Goal: Entertainment & Leisure: Consume media (video, audio)

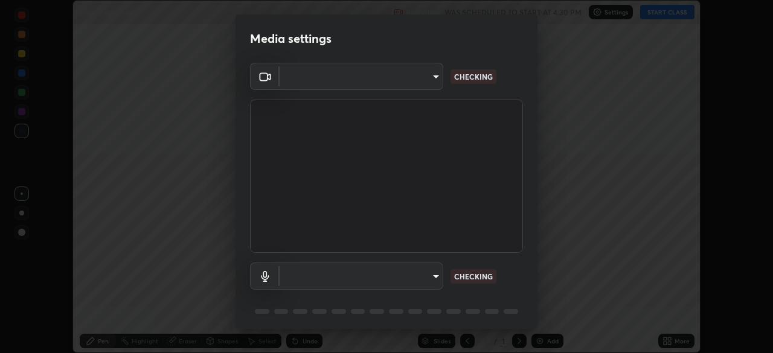
scroll to position [353, 773]
type input "62d3f708c9632d2c995edb670ae768ab09e3b73dd484568f112f731c3143f629"
click at [405, 270] on body "Erase all Atomic structure Recording WAS SCHEDULED TO START AT 4:30 PM Settings…" at bounding box center [386, 176] width 773 height 353
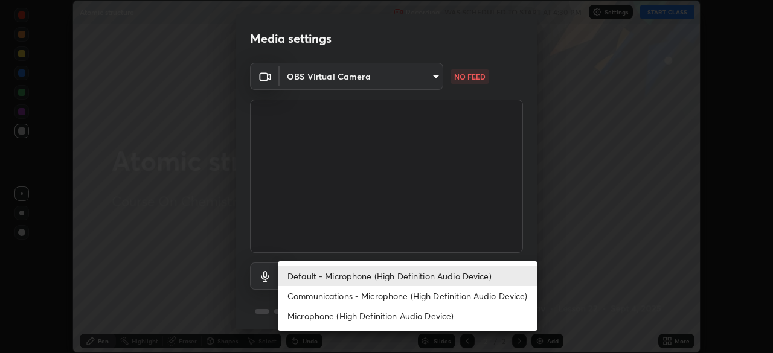
click at [378, 295] on li "Communications - Microphone (High Definition Audio Device)" at bounding box center [408, 296] width 260 height 20
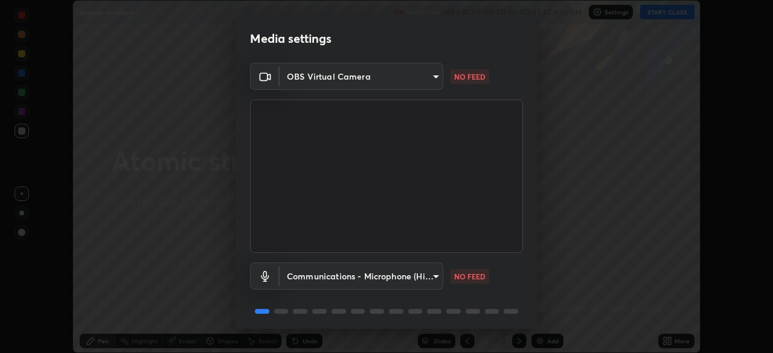
click at [375, 277] on body "Erase all Atomic structure Recording WAS SCHEDULED TO START AT 4:30 PM Settings…" at bounding box center [386, 176] width 773 height 353
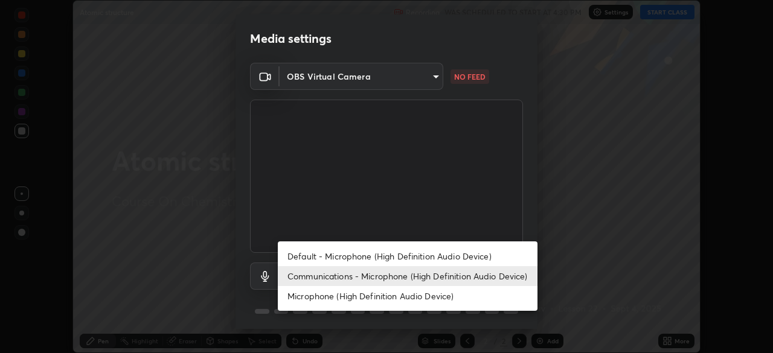
click at [376, 254] on li "Default - Microphone (High Definition Audio Device)" at bounding box center [408, 256] width 260 height 20
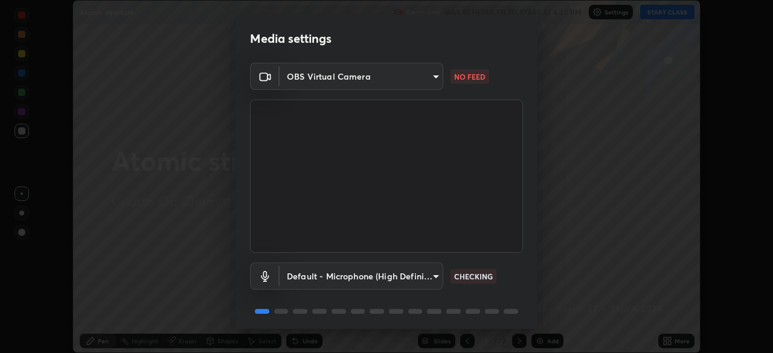
click at [383, 80] on body "Erase all Atomic structure Recording WAS SCHEDULED TO START AT 4:30 PM Settings…" at bounding box center [386, 176] width 773 height 353
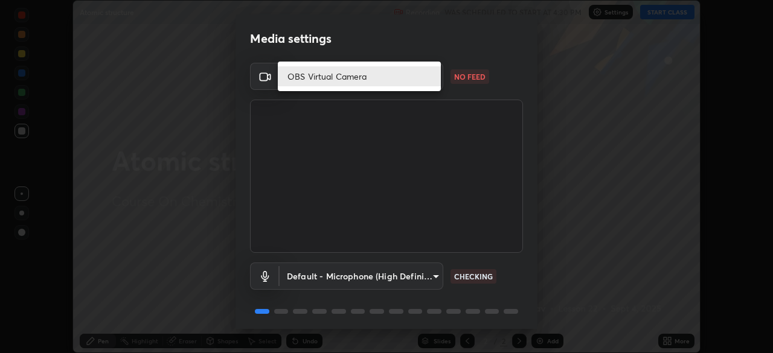
click at [375, 82] on li "OBS Virtual Camera" at bounding box center [359, 76] width 163 height 20
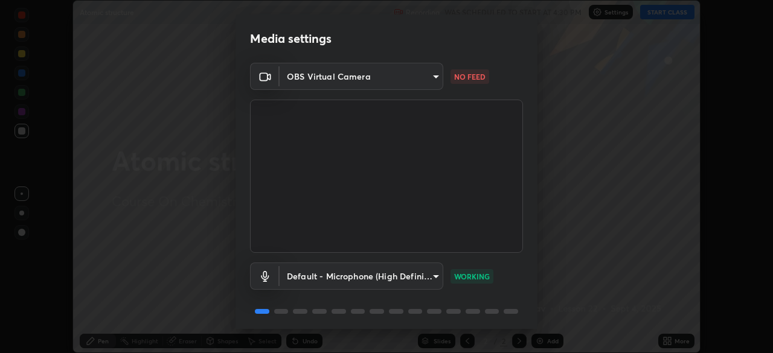
click at [436, 76] on body "Erase all Atomic structure Recording WAS SCHEDULED TO START AT 4:30 PM Settings…" at bounding box center [386, 176] width 773 height 353
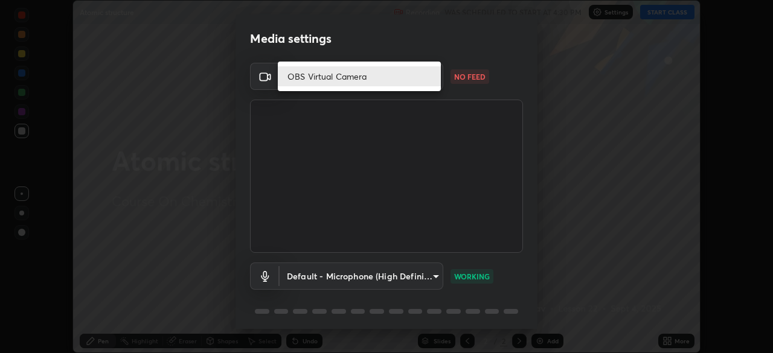
click at [384, 76] on li "OBS Virtual Camera" at bounding box center [359, 76] width 163 height 20
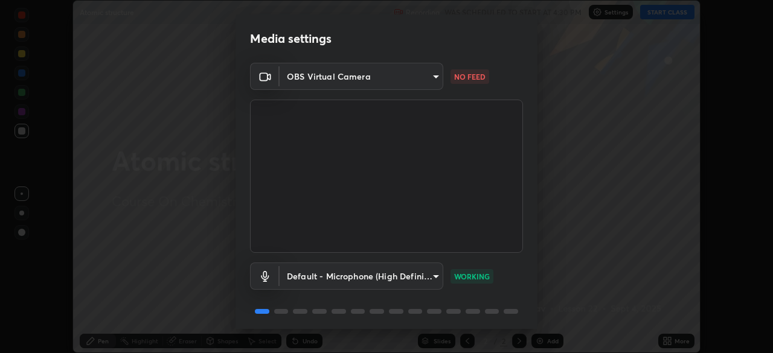
click at [465, 276] on p "WORKING" at bounding box center [472, 276] width 36 height 11
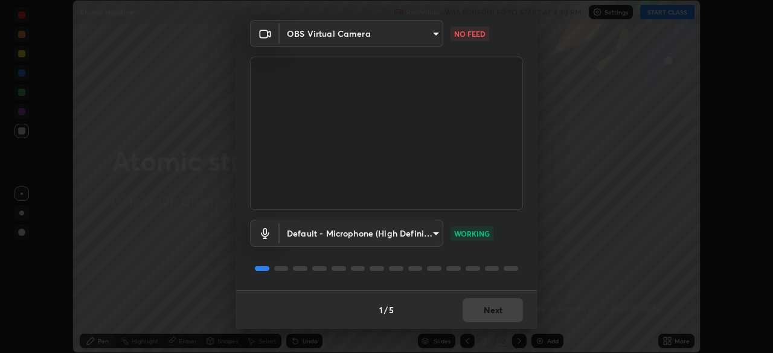
click at [434, 231] on body "Erase all Atomic structure Recording WAS SCHEDULED TO START AT 4:30 PM Settings…" at bounding box center [386, 176] width 773 height 353
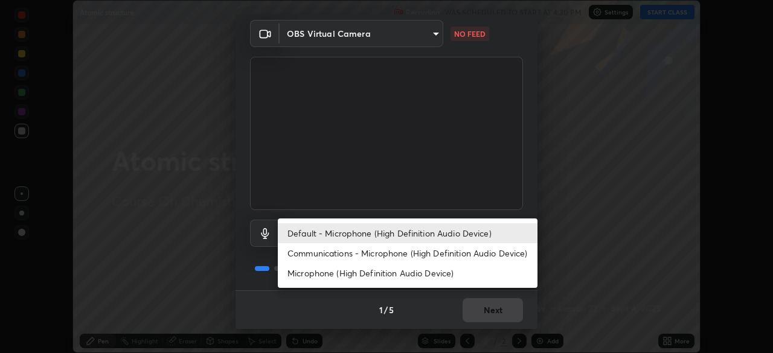
click at [426, 252] on li "Communications - Microphone (High Definition Audio Device)" at bounding box center [408, 253] width 260 height 20
type input "communications"
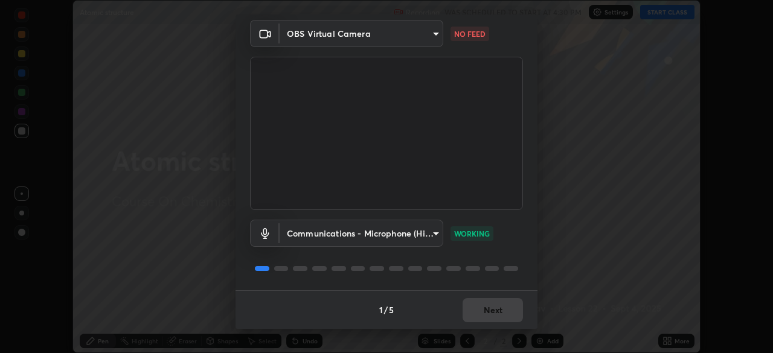
click at [478, 309] on div "1 / 5 Next" at bounding box center [387, 310] width 302 height 39
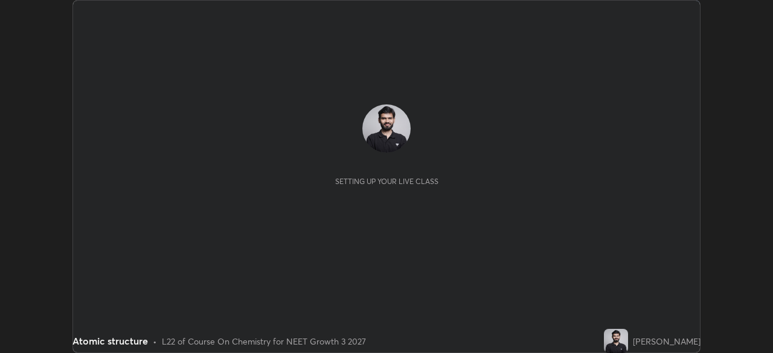
scroll to position [353, 773]
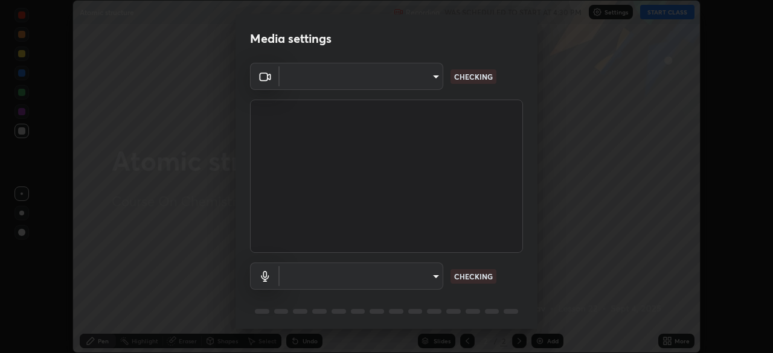
type input "62d3f708c9632d2c995edb670ae768ab09e3b73dd484568f112f731c3143f629"
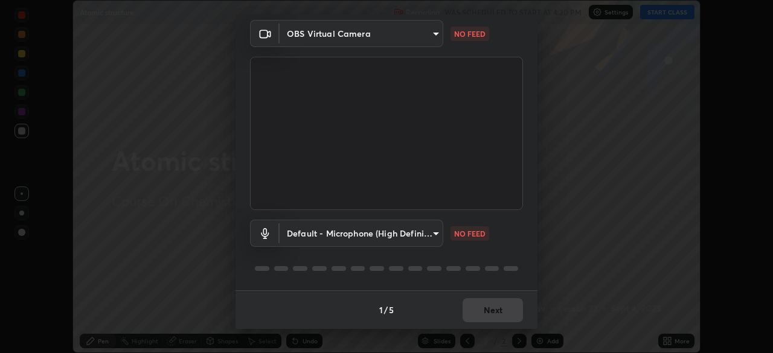
click at [434, 233] on body "Erase all Atomic structure Recording WAS SCHEDULED TO START AT 4:30 PM Settings…" at bounding box center [386, 176] width 773 height 353
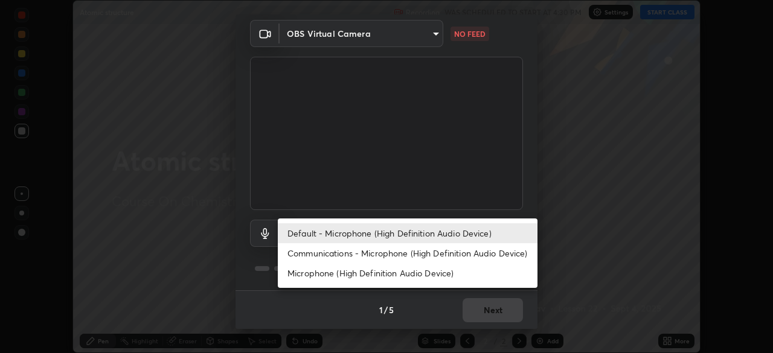
click at [434, 251] on li "Communications - Microphone (High Definition Audio Device)" at bounding box center [408, 253] width 260 height 20
type input "communications"
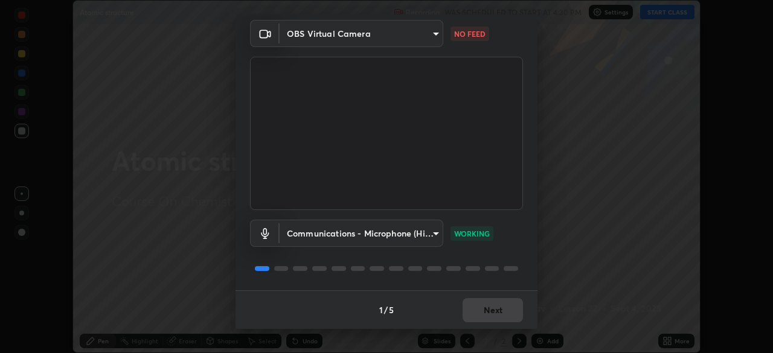
click at [476, 310] on div "1 / 5 Next" at bounding box center [387, 310] width 302 height 39
click at [428, 35] on body "Erase all Atomic structure Recording WAS SCHEDULED TO START AT 4:30 PM Settings…" at bounding box center [386, 176] width 773 height 353
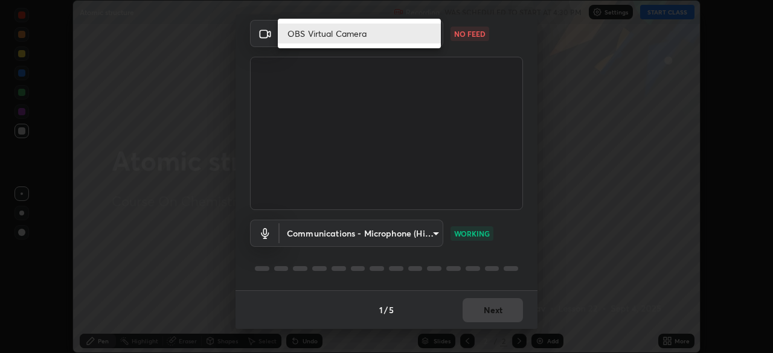
click at [364, 40] on li "OBS Virtual Camera" at bounding box center [359, 34] width 163 height 20
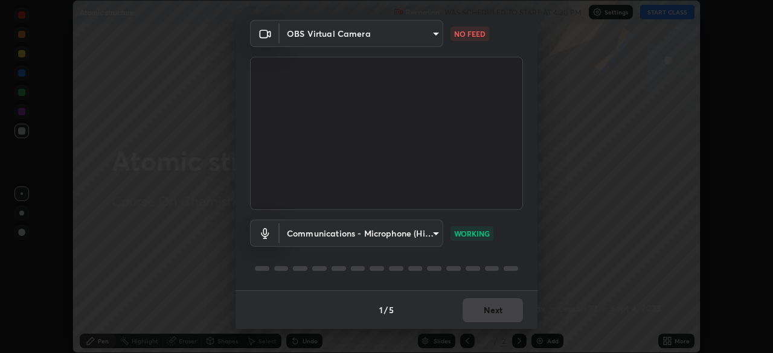
scroll to position [0, 0]
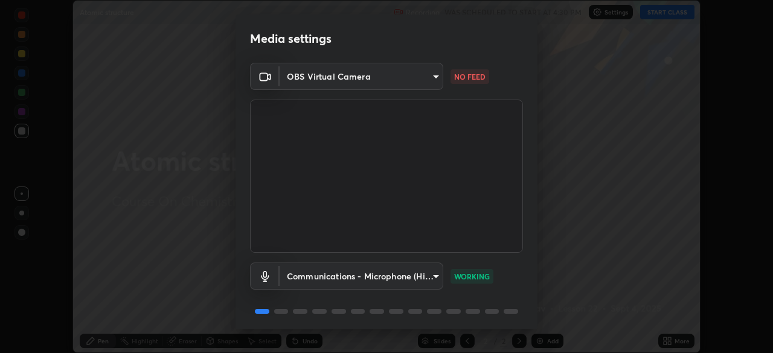
click at [369, 137] on video at bounding box center [386, 176] width 273 height 153
